Goal: Information Seeking & Learning: Learn about a topic

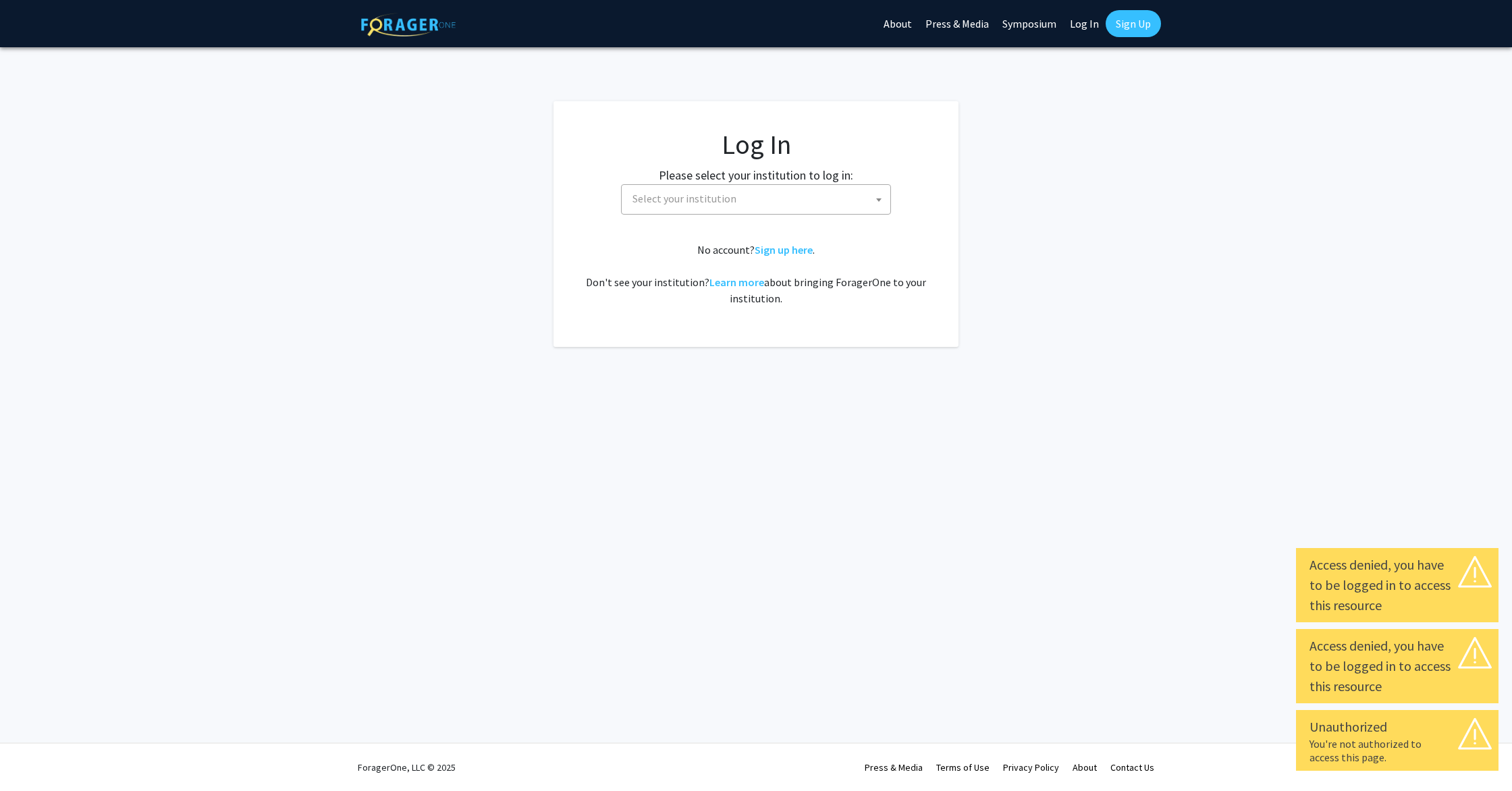
click at [681, 200] on span "Select your institution" at bounding box center [685, 198] width 104 height 14
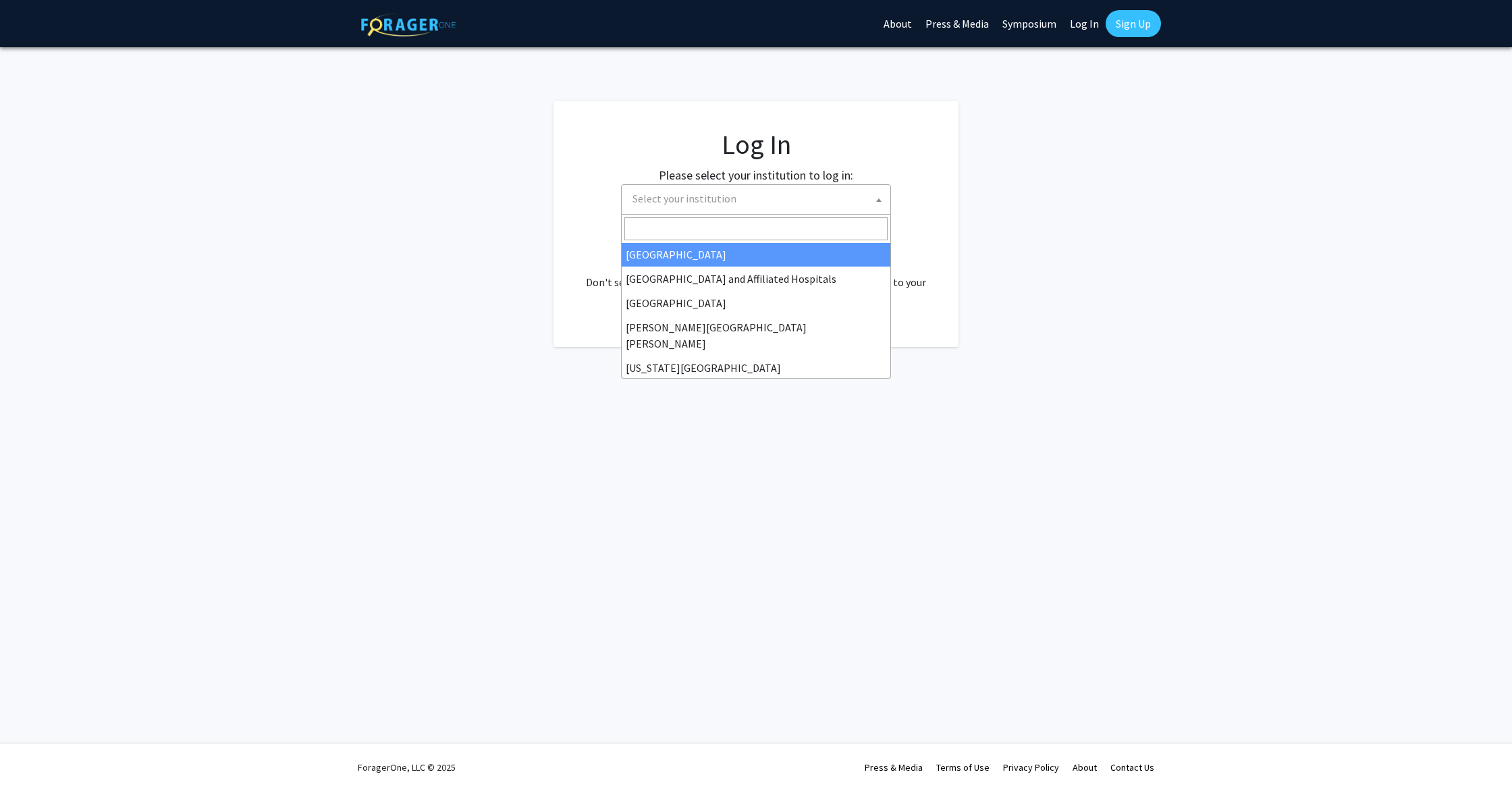
scroll to position [203, 0]
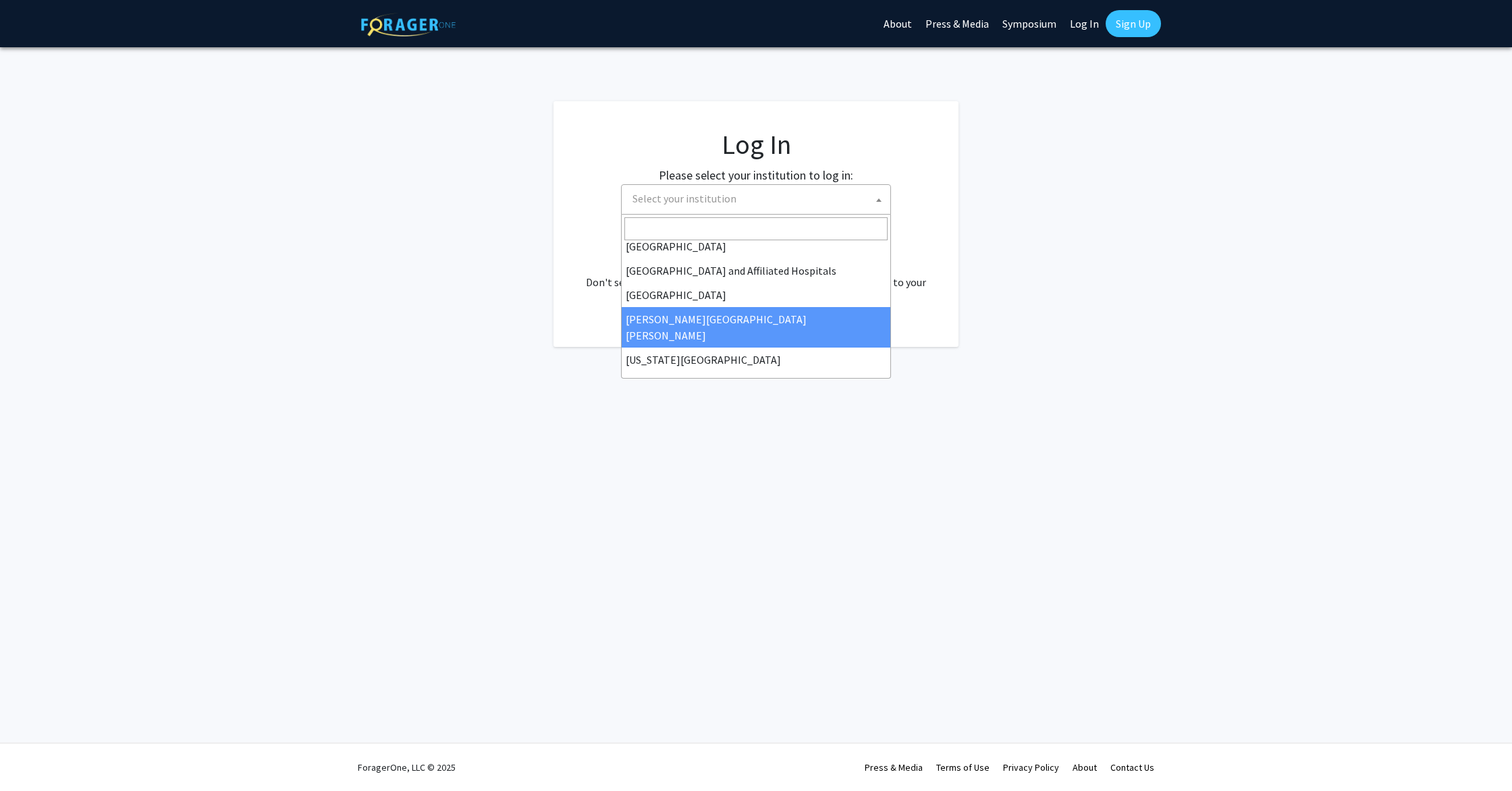
select select "1"
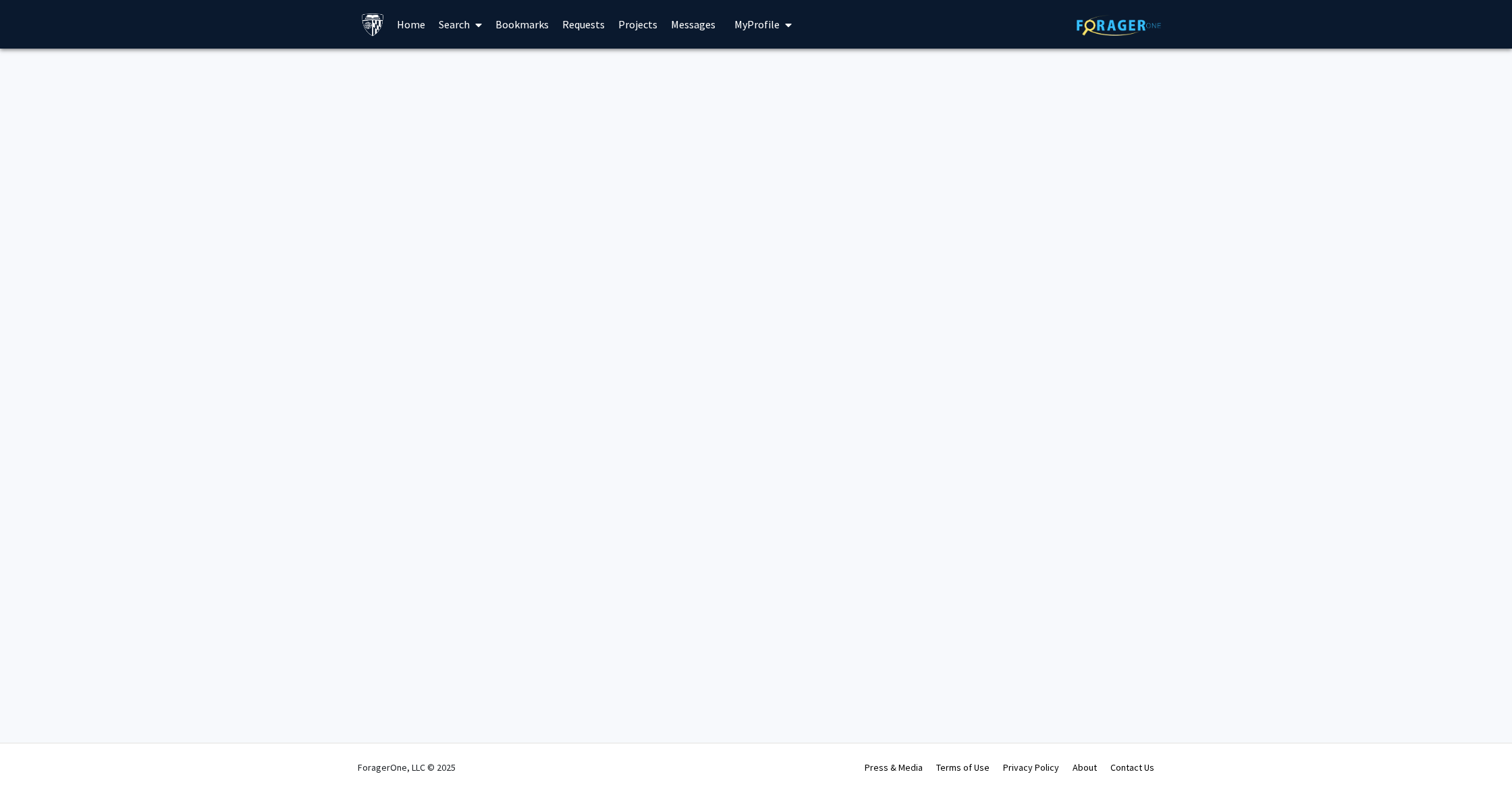
click at [451, 22] on link "Search" at bounding box center [461, 24] width 57 height 47
click at [635, 23] on link "Projects" at bounding box center [638, 24] width 53 height 47
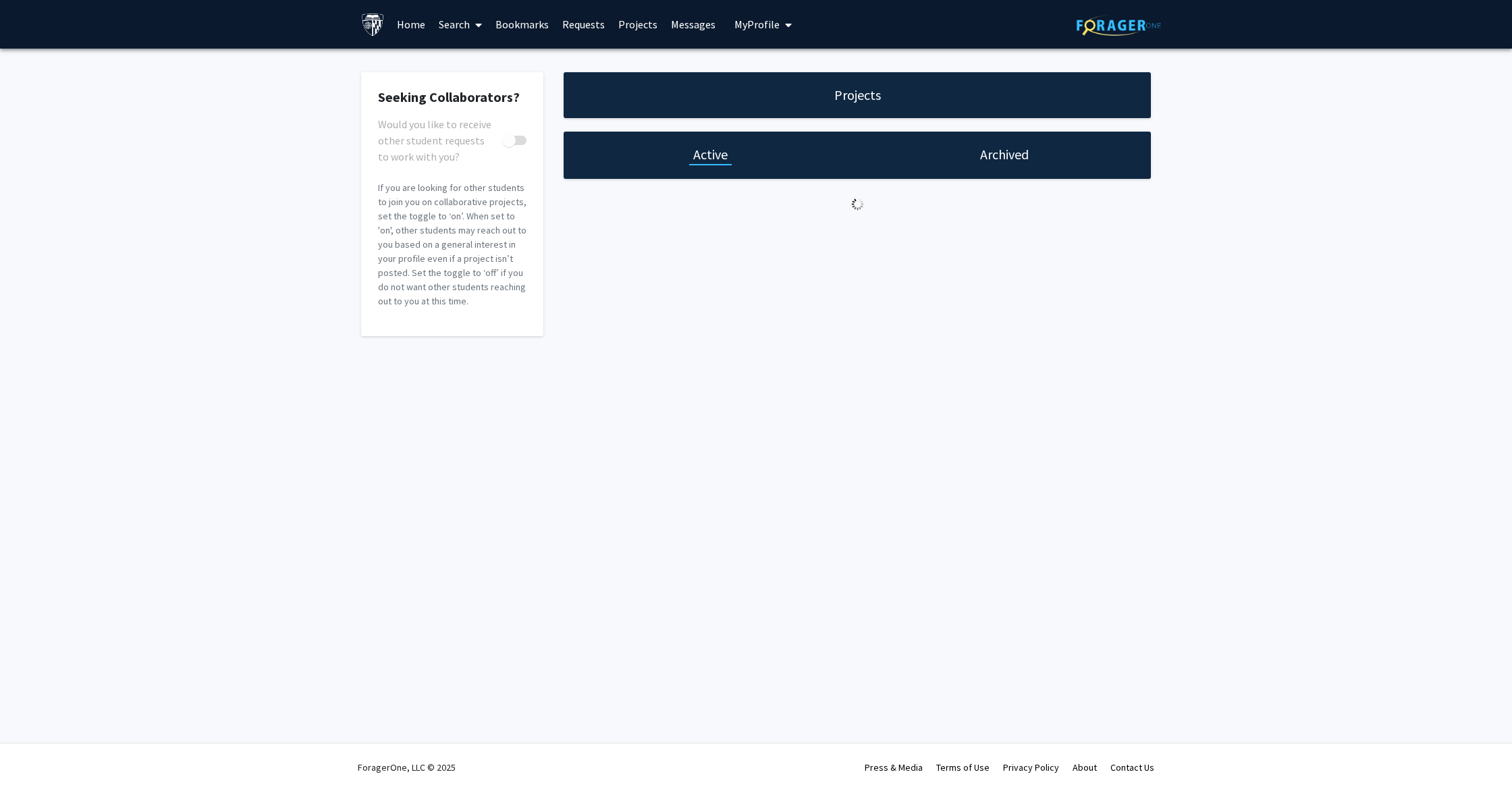
checkbox input "true"
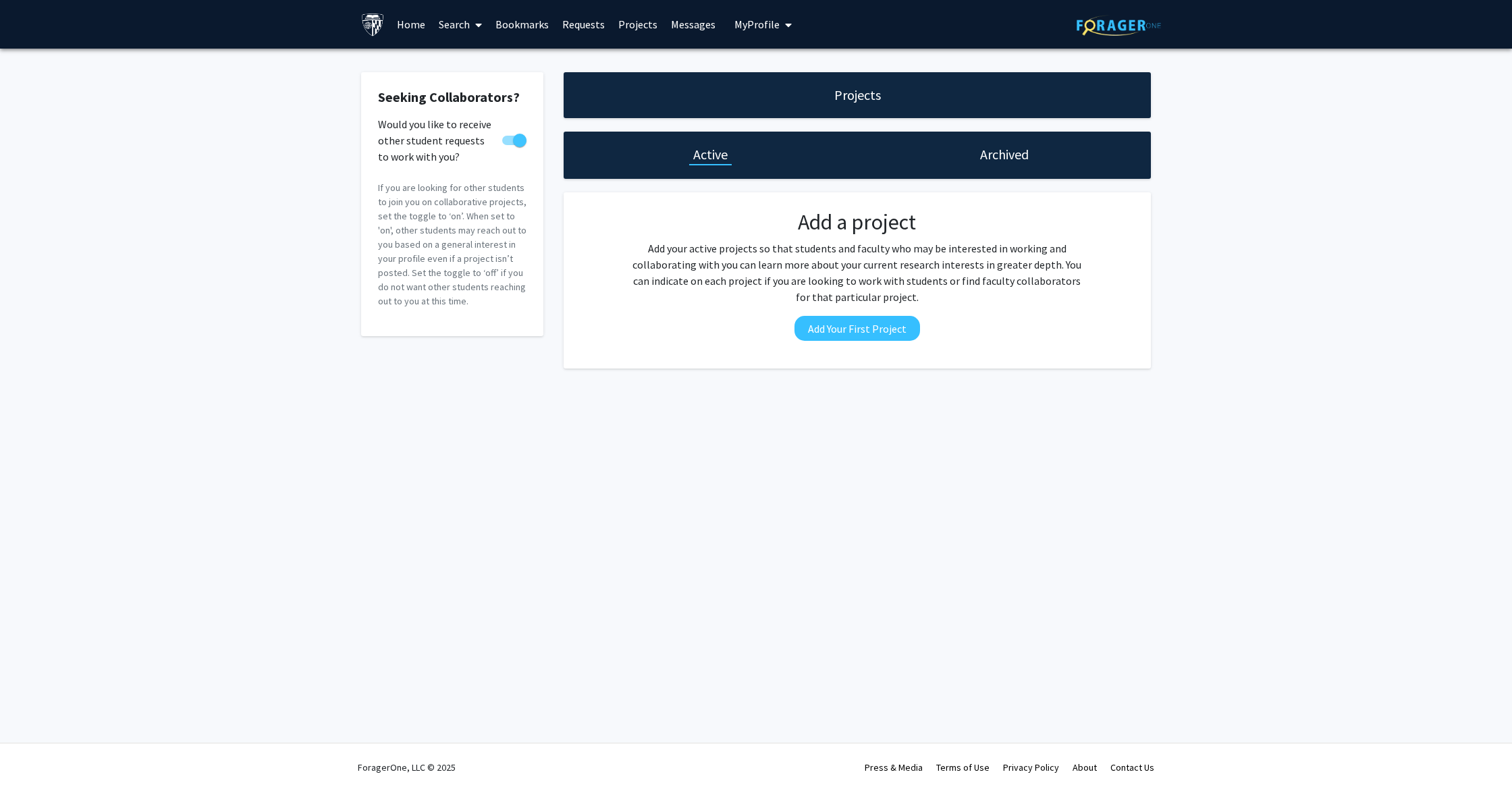
click at [756, 23] on span "My Profile" at bounding box center [757, 24] width 45 height 14
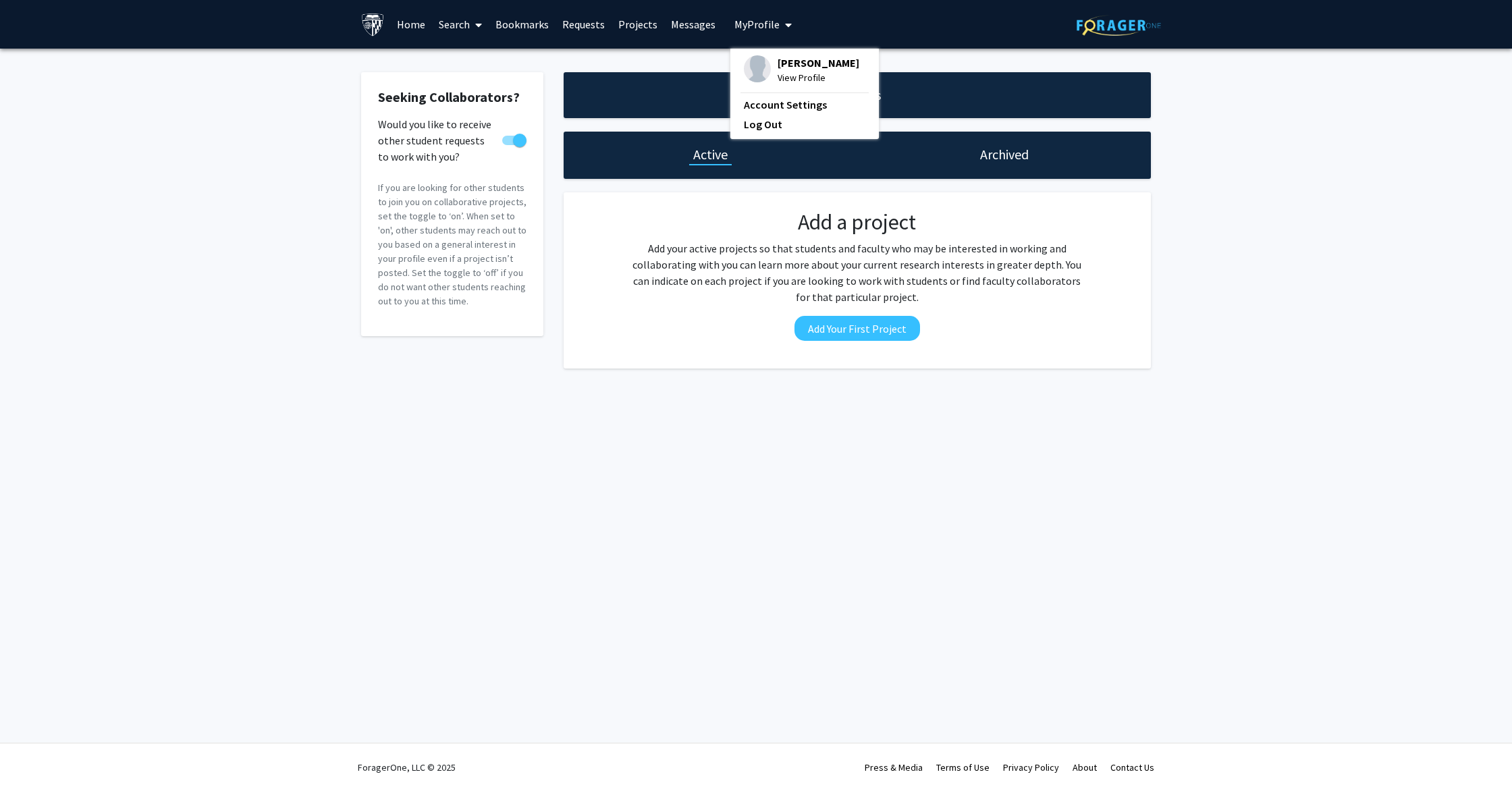
click at [798, 76] on span "View Profile" at bounding box center [818, 78] width 82 height 15
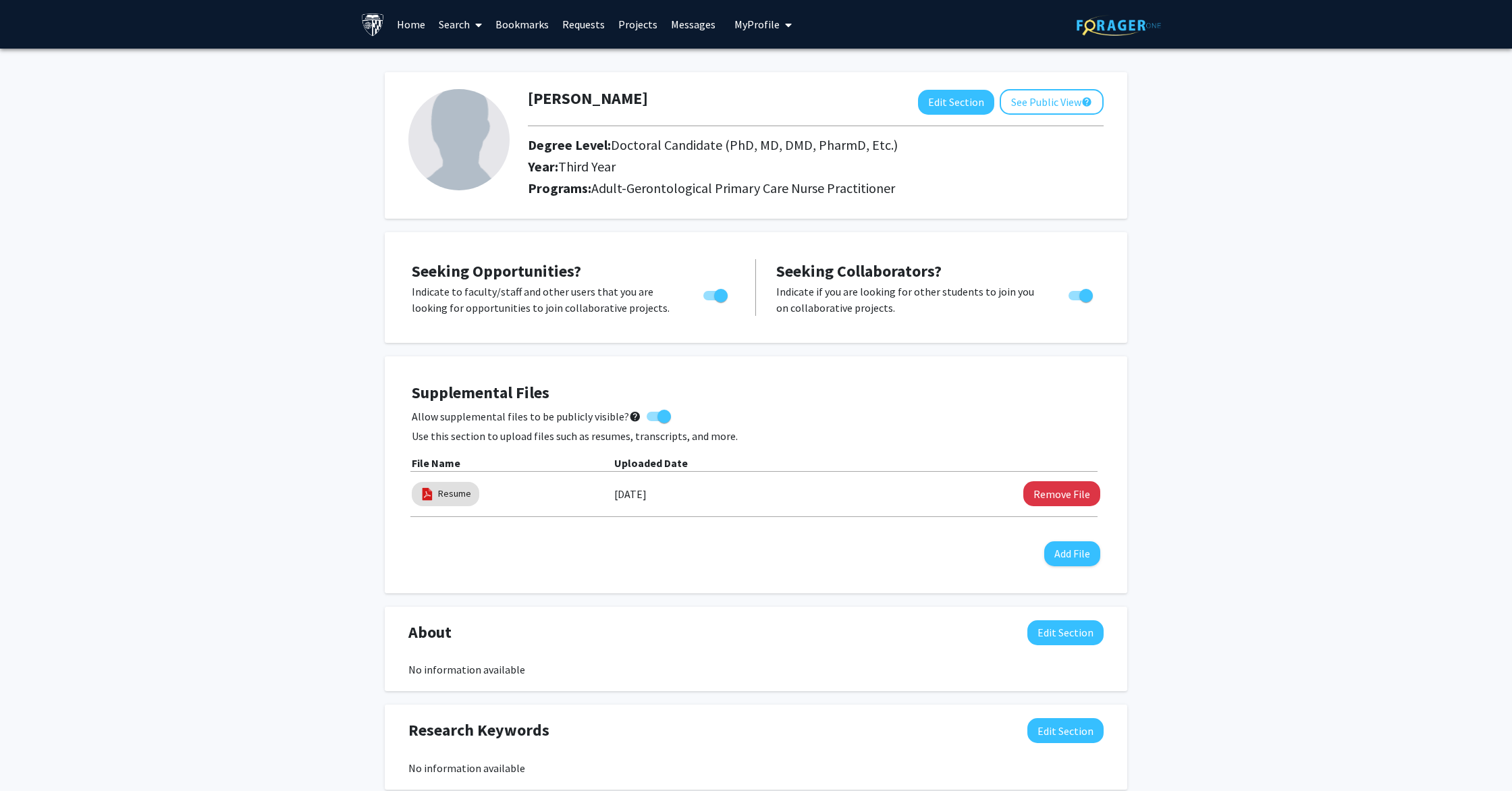
click at [451, 26] on link "Search" at bounding box center [461, 24] width 57 height 47
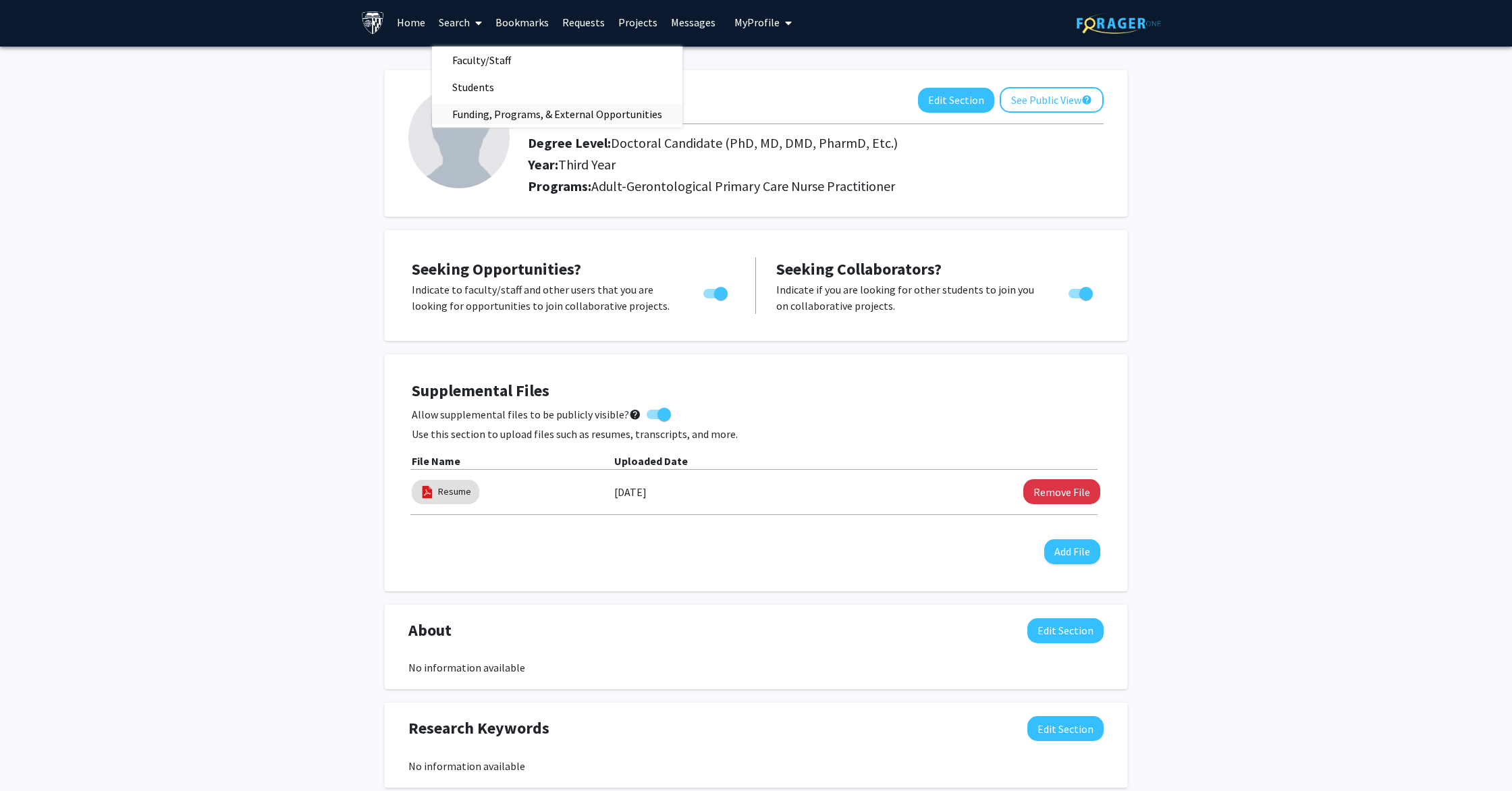
click at [494, 115] on span "Funding, Programs, & External Opportunities" at bounding box center [557, 114] width 250 height 27
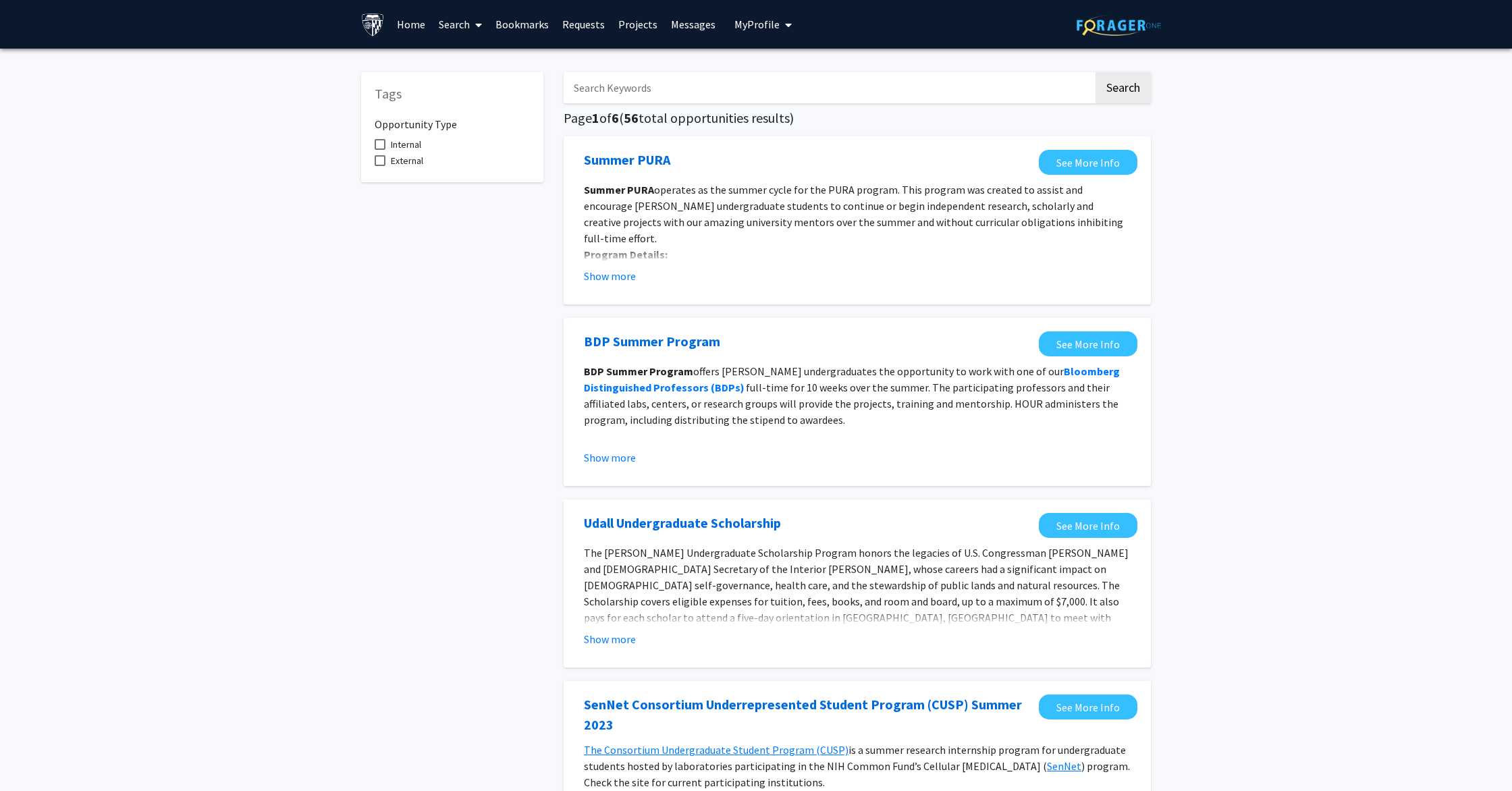
click at [753, 85] on input "Search Keywords" at bounding box center [828, 88] width 530 height 31
click at [1095, 72] on button "Search" at bounding box center [1123, 88] width 55 height 31
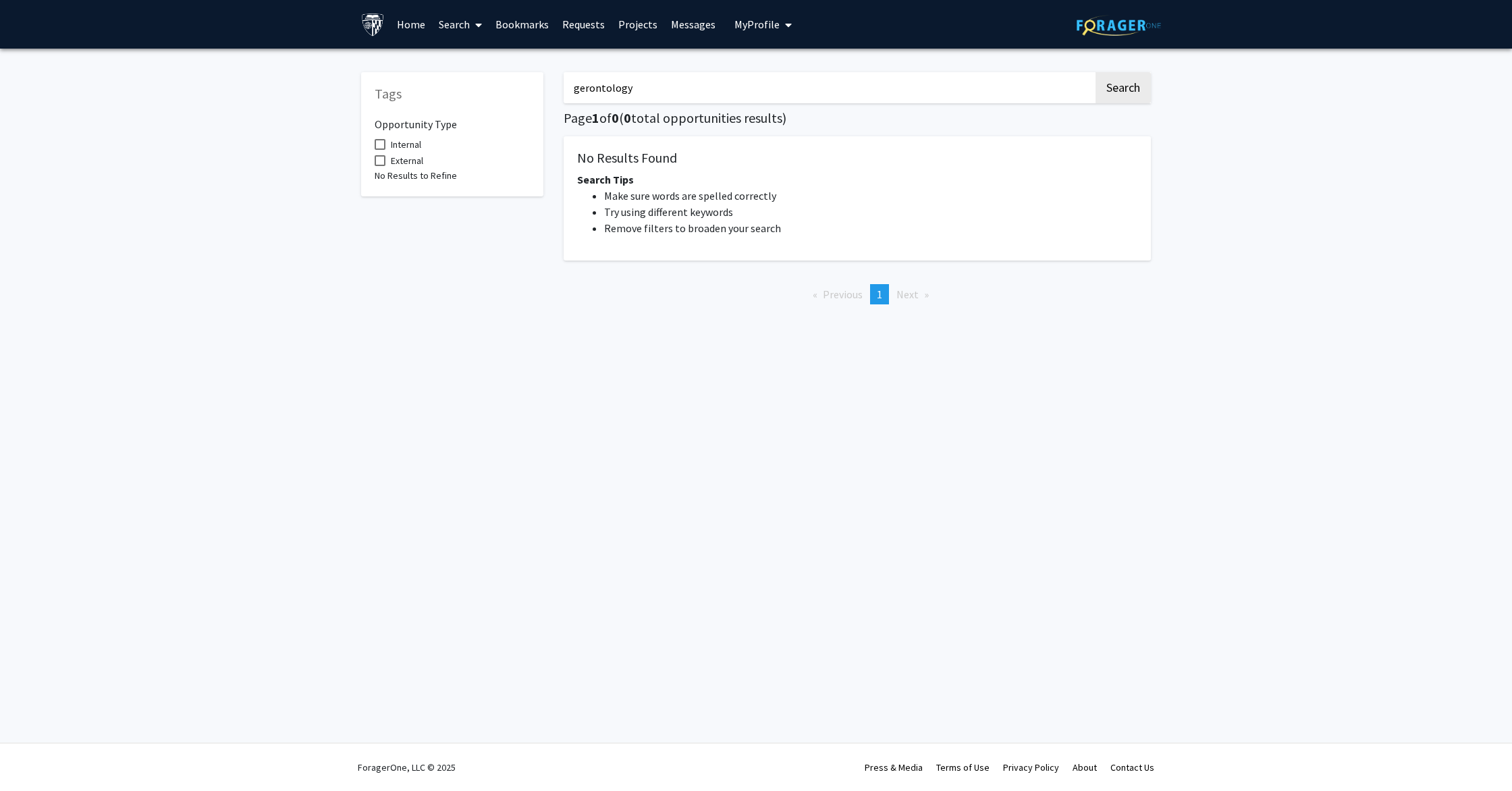
click at [1095, 72] on button "Search" at bounding box center [1123, 88] width 55 height 31
type input "g"
type input "palliative"
click at [1095, 72] on button "Search" at bounding box center [1123, 88] width 55 height 31
click at [1128, 91] on button "Search" at bounding box center [1123, 88] width 55 height 31
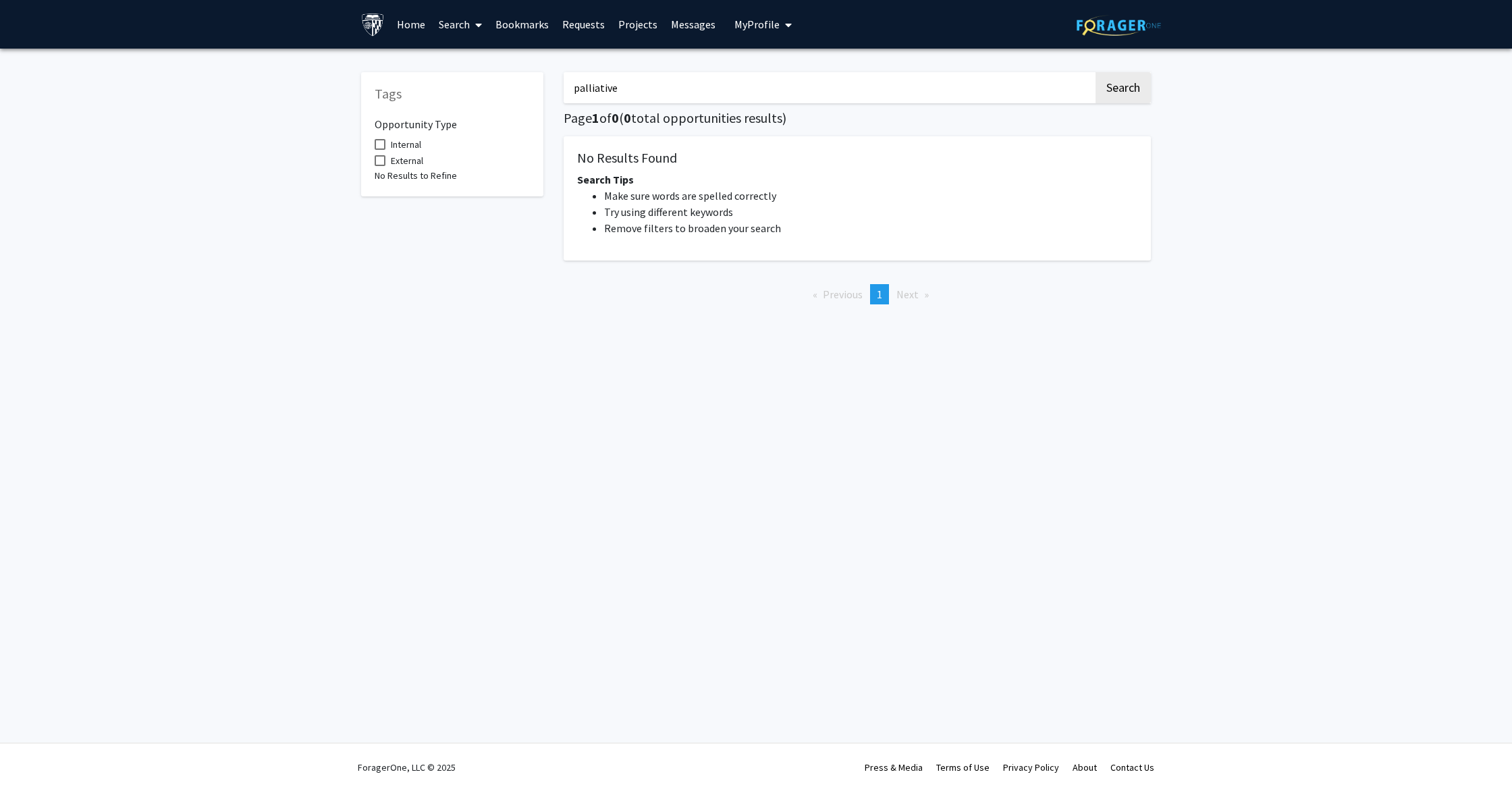
click at [461, 24] on link "Search" at bounding box center [461, 24] width 57 height 47
click at [465, 64] on span "Faculty/Staff" at bounding box center [482, 62] width 99 height 27
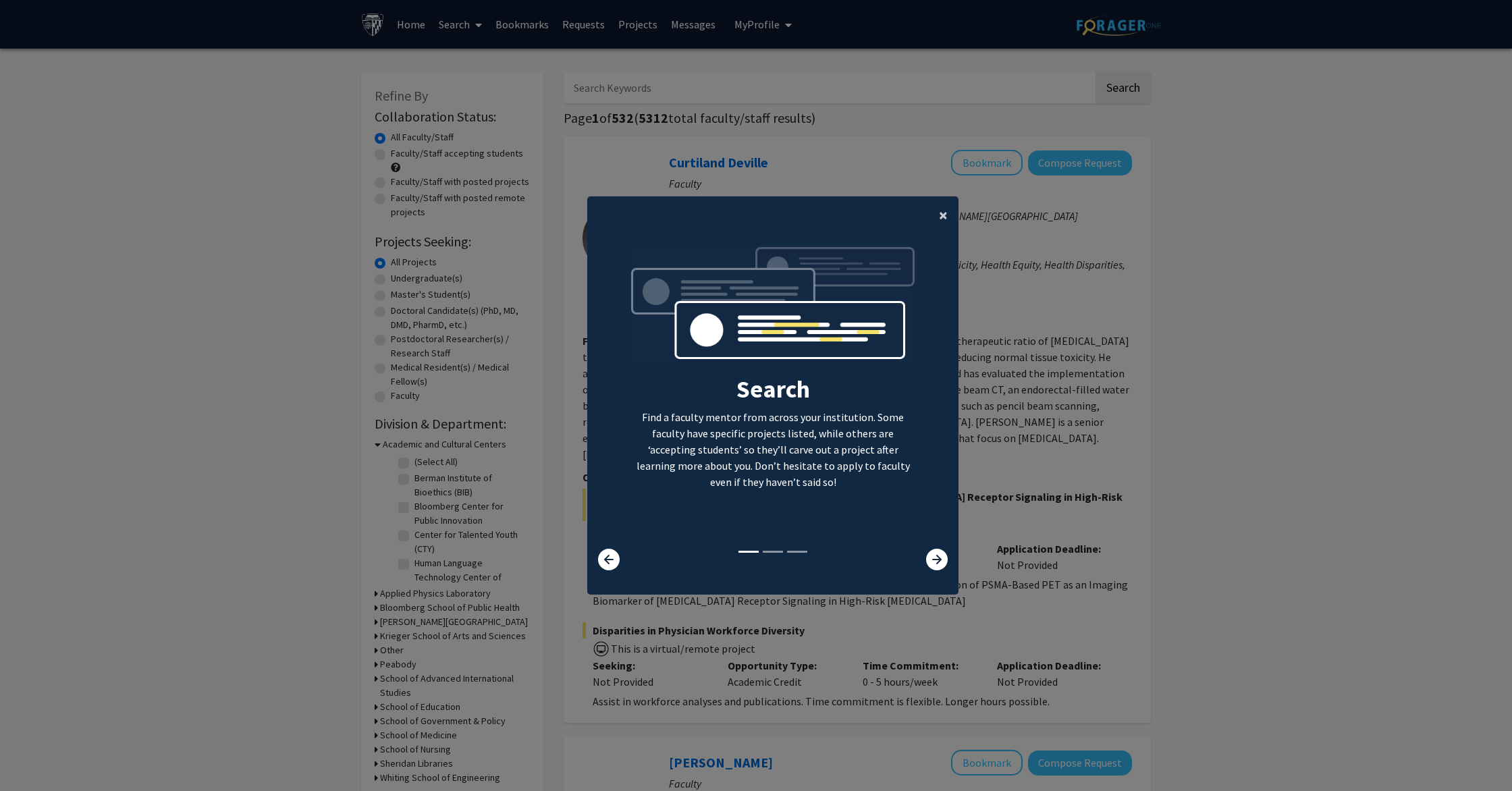
click at [941, 212] on span "×" at bounding box center [943, 214] width 9 height 21
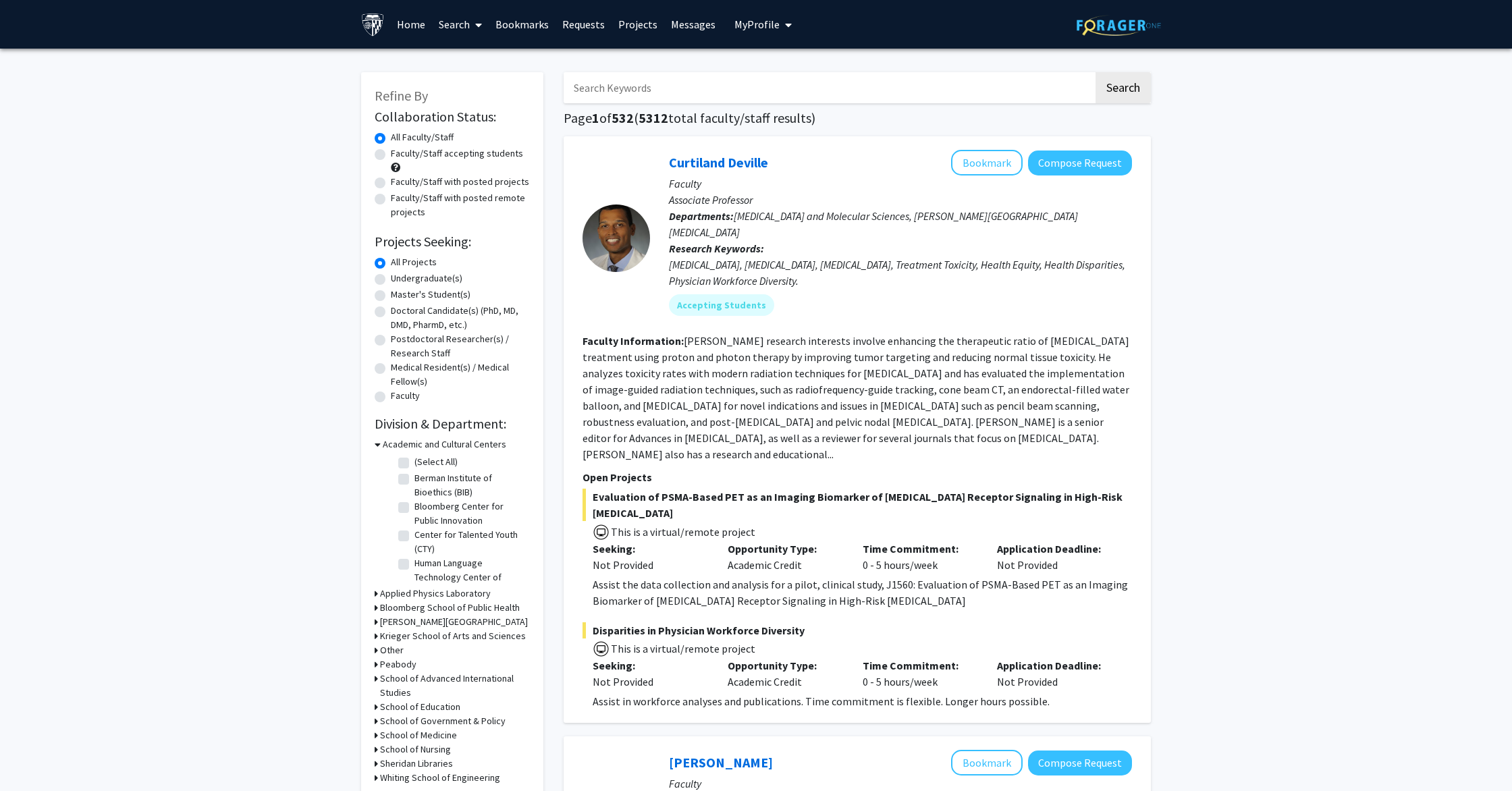
click at [391, 311] on label "Doctoral Candidate(s) (PhD, MD, DMD, PharmD, etc.)" at bounding box center [461, 318] width 139 height 28
click at [391, 311] on input "Doctoral Candidate(s) (PhD, MD, DMD, PharmD, etc.)" at bounding box center [395, 308] width 9 height 9
radio input "true"
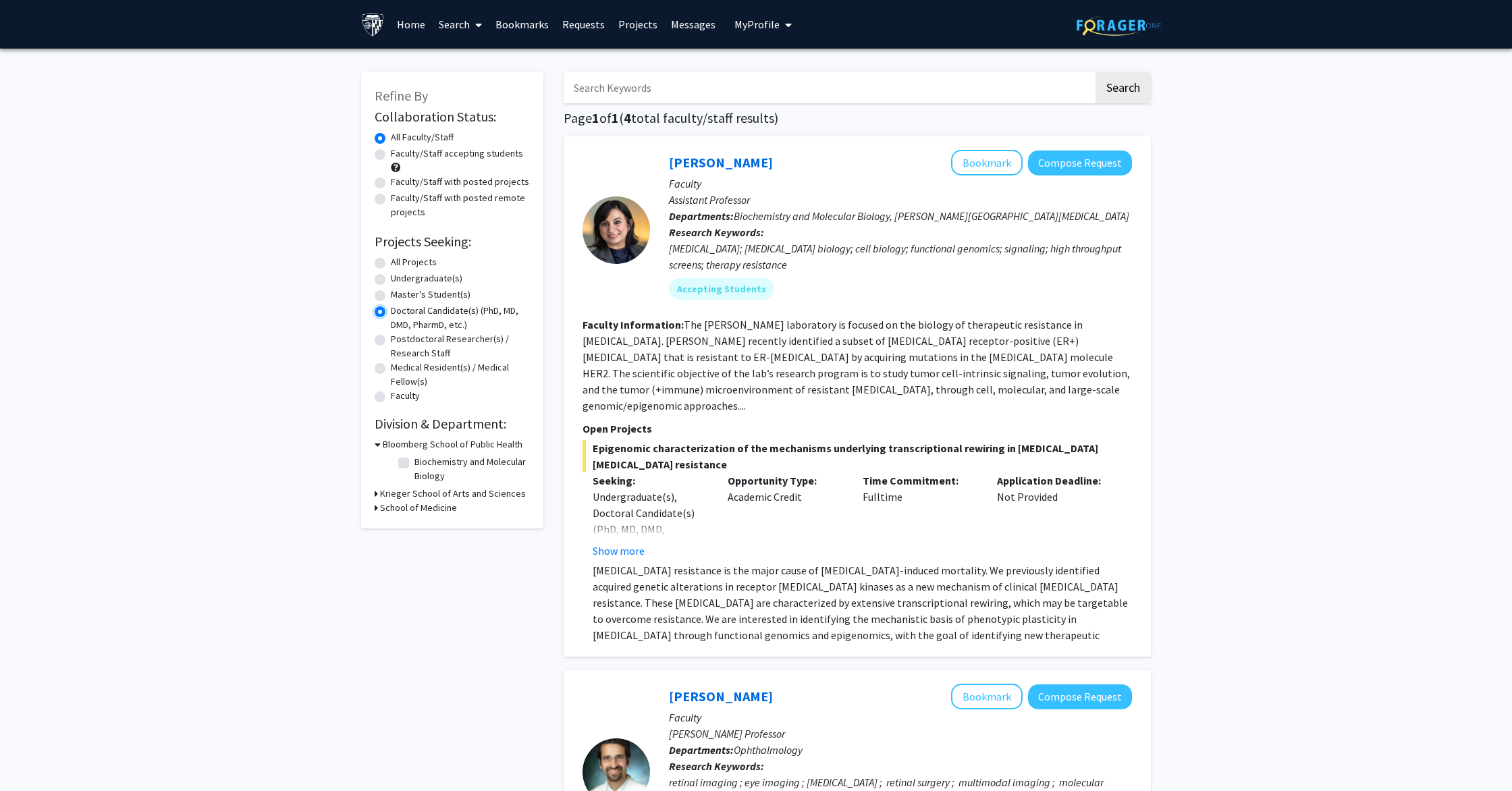
scroll to position [1, 0]
click at [376, 507] on icon at bounding box center [376, 507] width 3 height 14
